Goal: Task Accomplishment & Management: Use online tool/utility

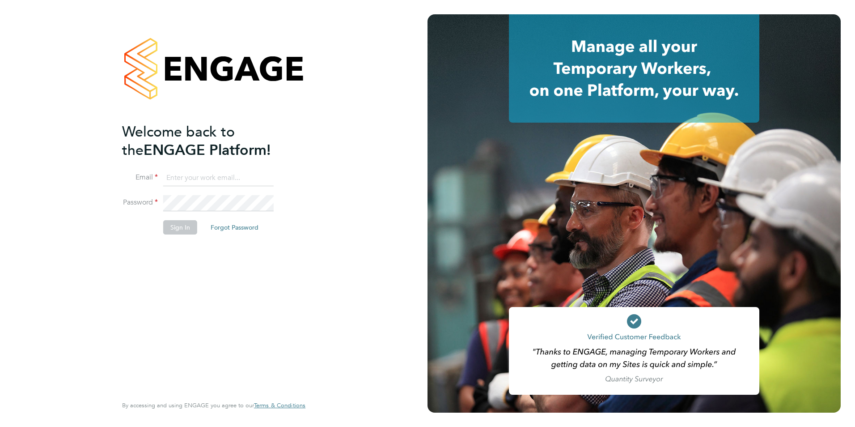
type input "will@knightwood.com"
click at [177, 228] on button "Sign In" at bounding box center [180, 227] width 34 height 14
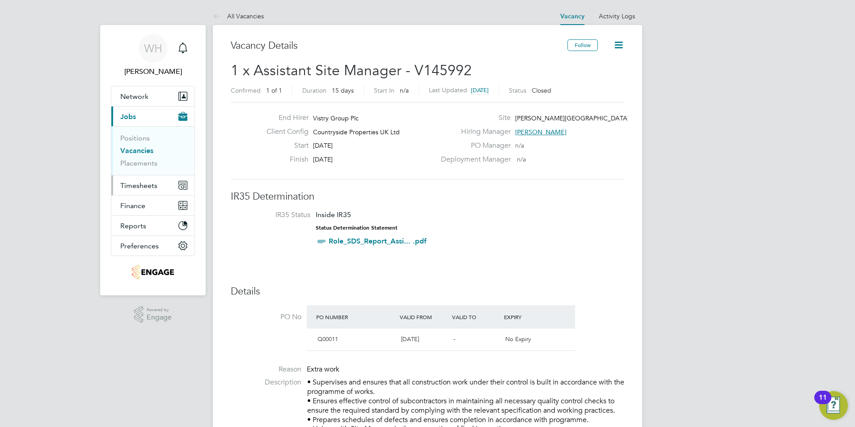
click at [144, 184] on span "Timesheets" at bounding box center [138, 185] width 37 height 8
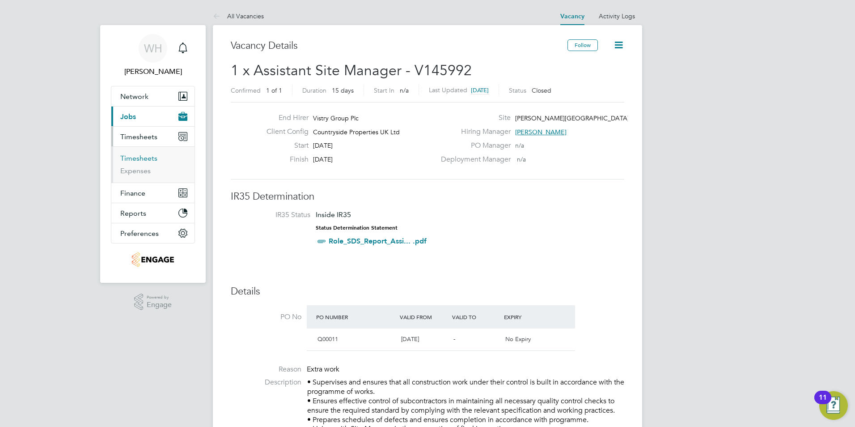
click at [142, 159] on link "Timesheets" at bounding box center [138, 158] width 37 height 8
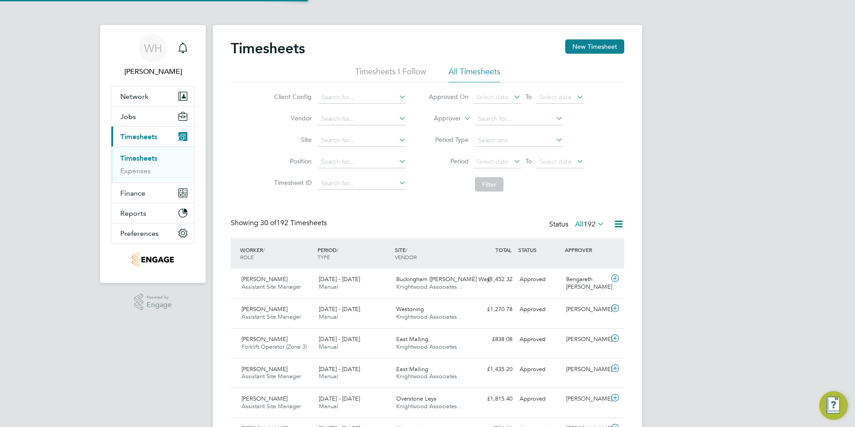
scroll to position [23, 78]
click at [338, 281] on span "[DATE] - [DATE]" at bounding box center [339, 279] width 41 height 8
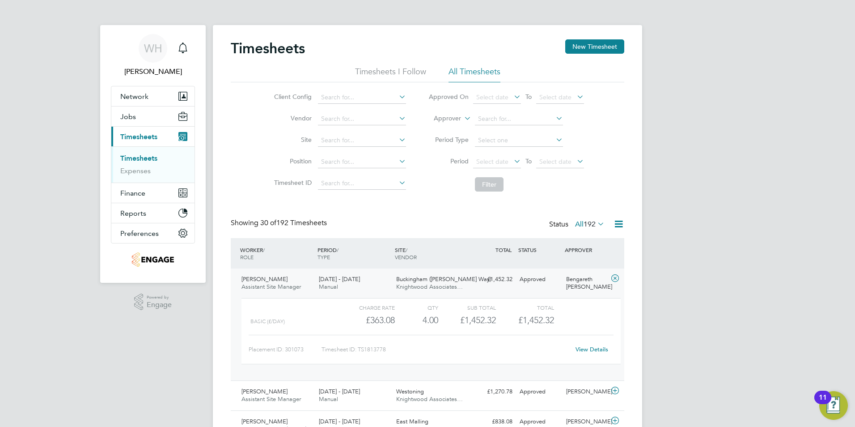
click at [339, 282] on span "[DATE] - [DATE]" at bounding box center [339, 279] width 41 height 8
